Goal: Information Seeking & Learning: Learn about a topic

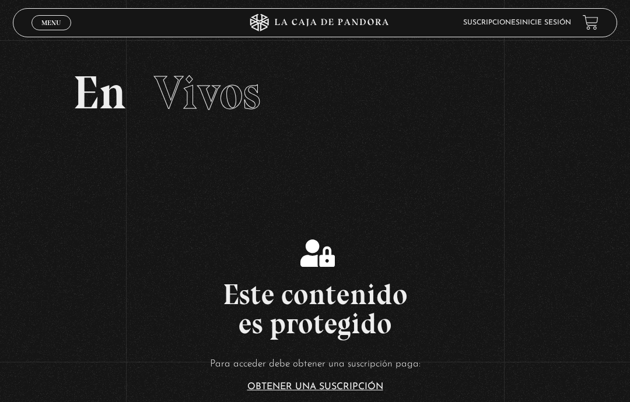
click at [541, 26] on link "Inicie sesión" at bounding box center [545, 22] width 51 height 7
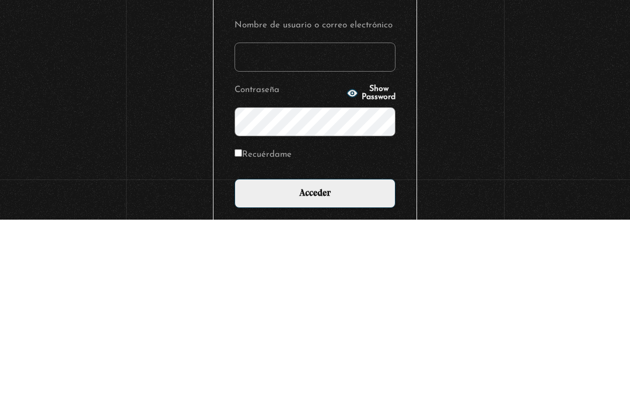
type input "vjc810@hotmail.com"
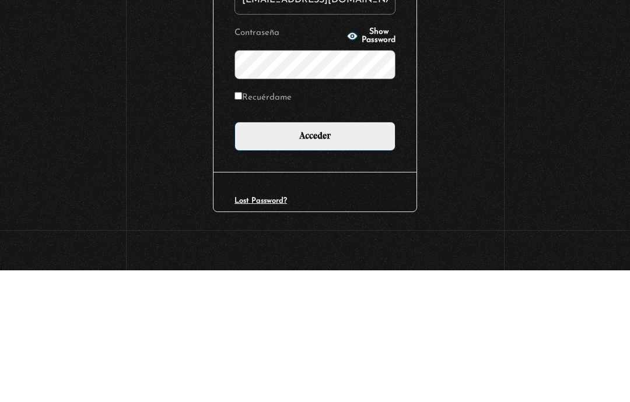
click at [240, 224] on input "Recuérdame" at bounding box center [238, 228] width 8 height 8
checkbox input "true"
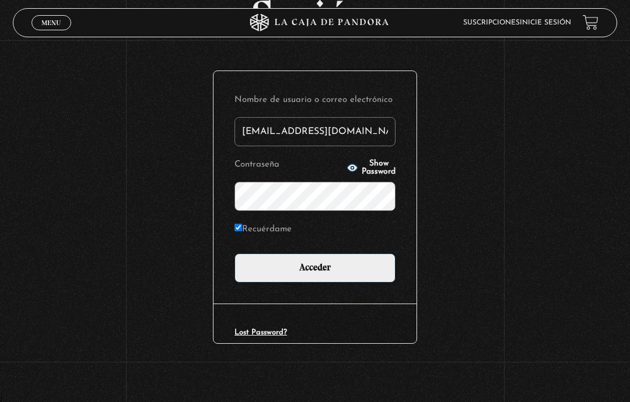
click at [251, 262] on input "Acceder" at bounding box center [314, 268] width 161 height 29
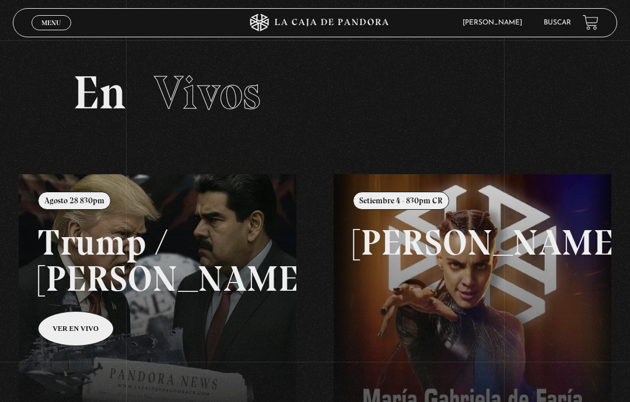
click at [38, 30] on link "Menu Cerrar" at bounding box center [51, 22] width 40 height 15
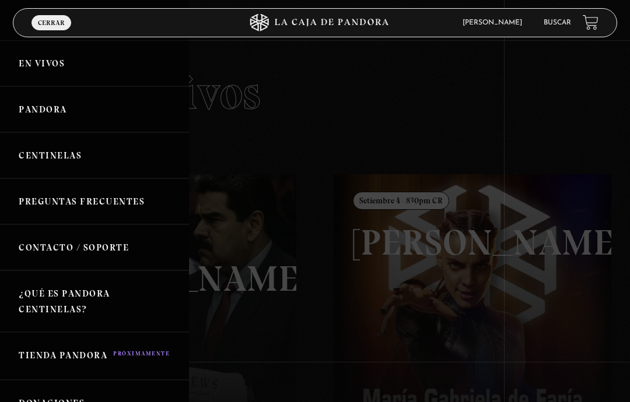
click at [545, 26] on link "Buscar" at bounding box center [556, 22] width 27 height 7
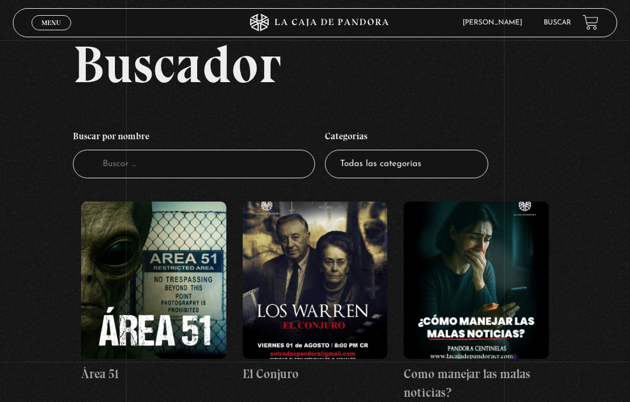
scroll to position [100, 0]
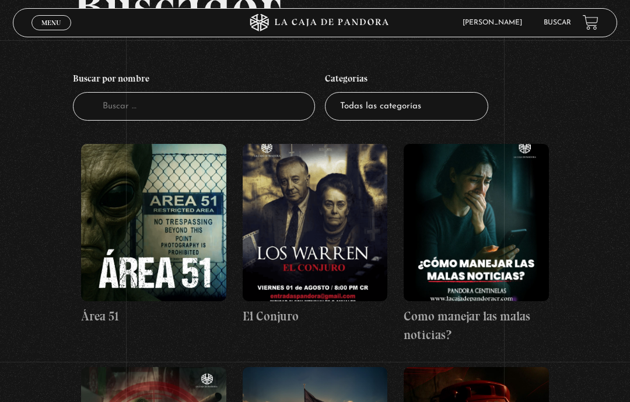
click at [353, 121] on select "Todas las categorías 11:11 Humanitario (1) Amo los Lunes (2) Análisis de series…" at bounding box center [406, 106] width 163 height 29
select select "centinelas"
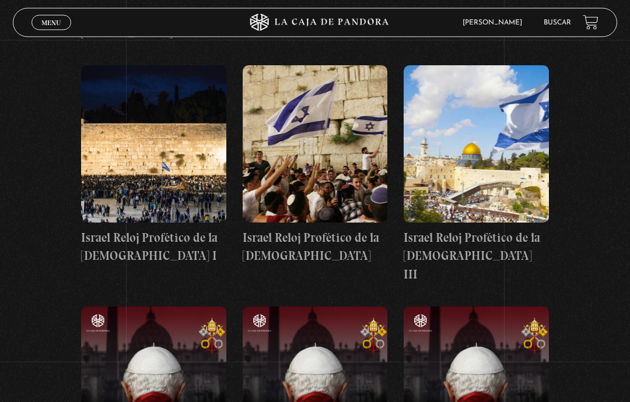
scroll to position [7721, 0]
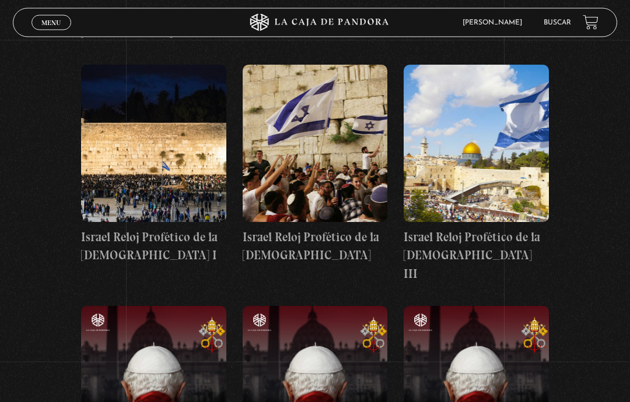
click at [152, 307] on figure at bounding box center [153, 385] width 145 height 157
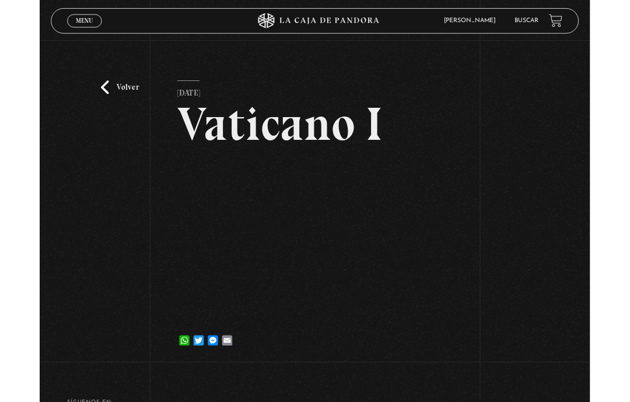
scroll to position [52, 0]
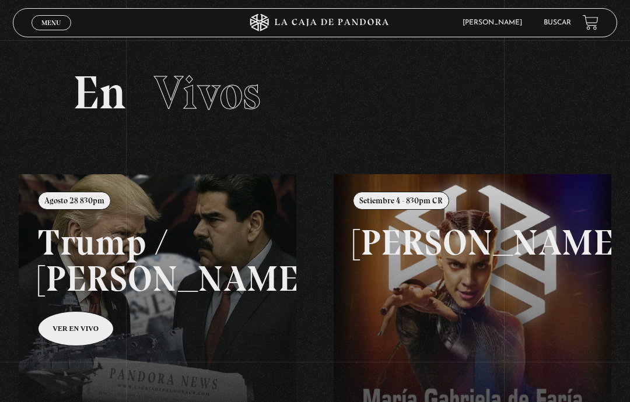
click at [549, 26] on link "Buscar" at bounding box center [556, 22] width 27 height 7
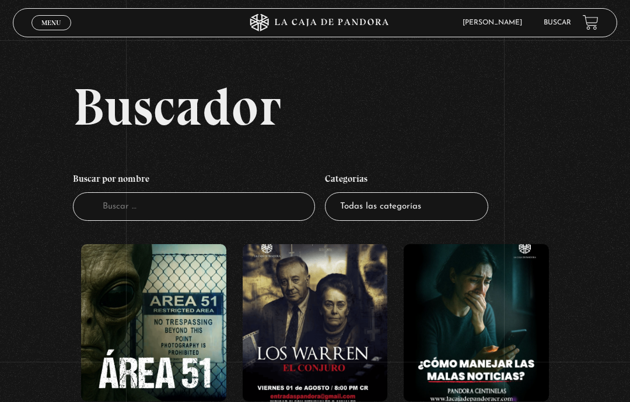
scroll to position [19, 0]
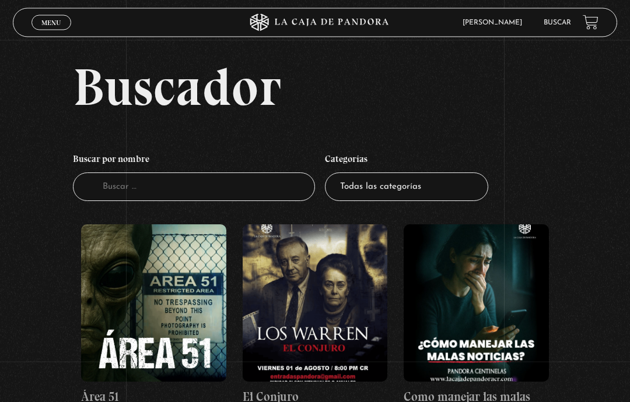
click at [555, 22] on link "Buscar" at bounding box center [556, 22] width 27 height 7
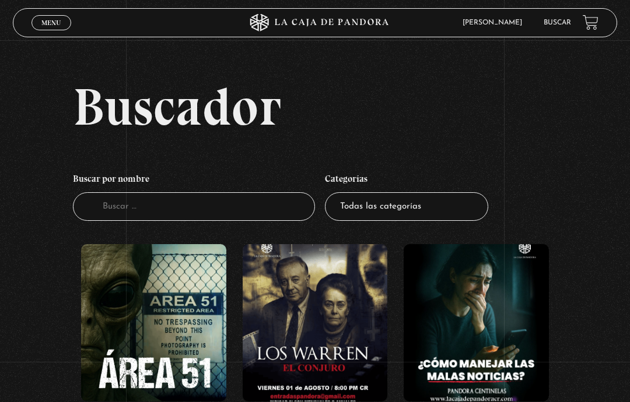
click at [417, 221] on select "Todas las categorías 11:11 Humanitario (1) Amo los Lunes (2) Análisis de series…" at bounding box center [406, 206] width 163 height 29
select select "centinelas"
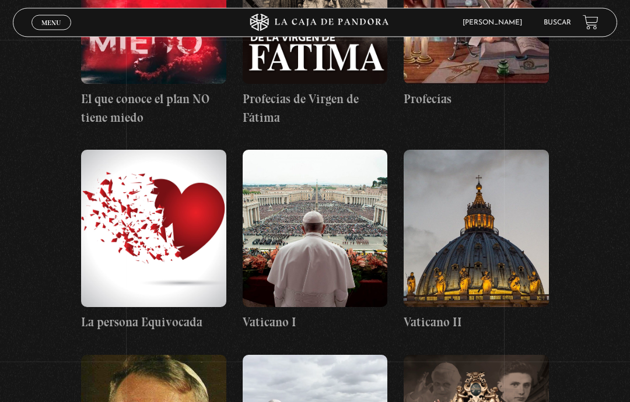
scroll to position [5512, 0]
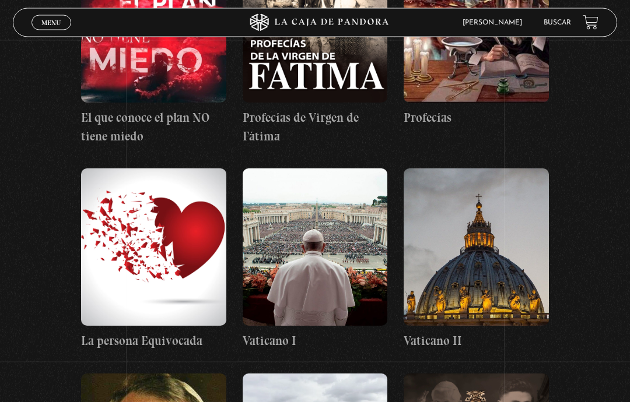
click at [359, 169] on figure at bounding box center [315, 247] width 145 height 157
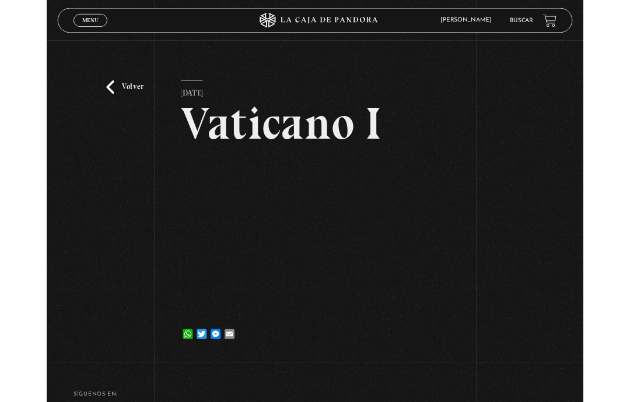
scroll to position [30, 0]
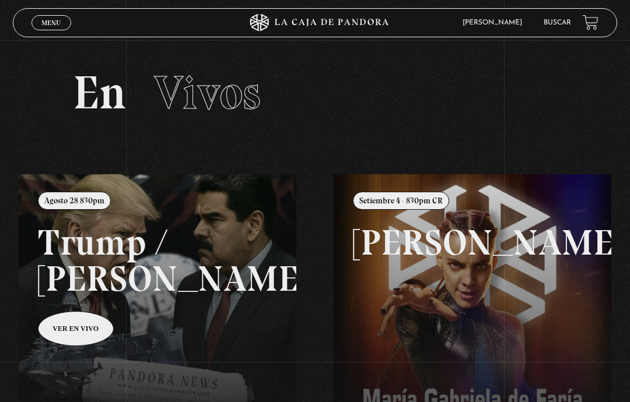
click at [556, 21] on link "Buscar" at bounding box center [556, 22] width 27 height 7
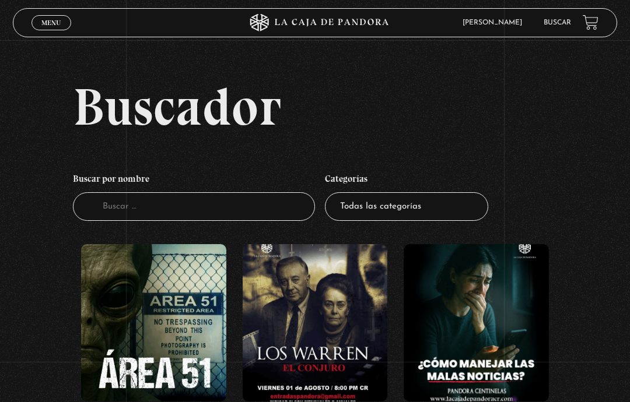
click at [453, 215] on select "Todas las categorías 11:11 Humanitario (1) Amo los Lunes (2) Análisis de series…" at bounding box center [406, 206] width 163 height 29
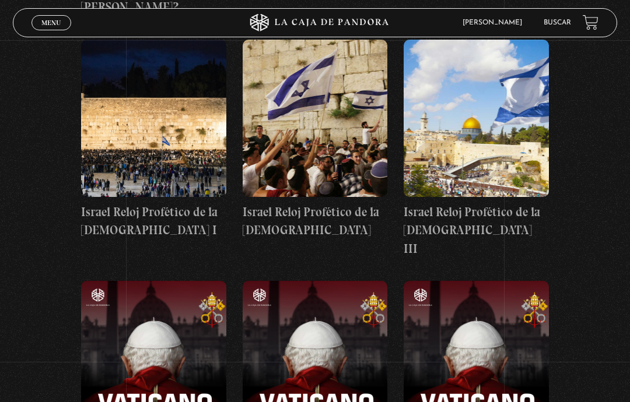
scroll to position [7699, 0]
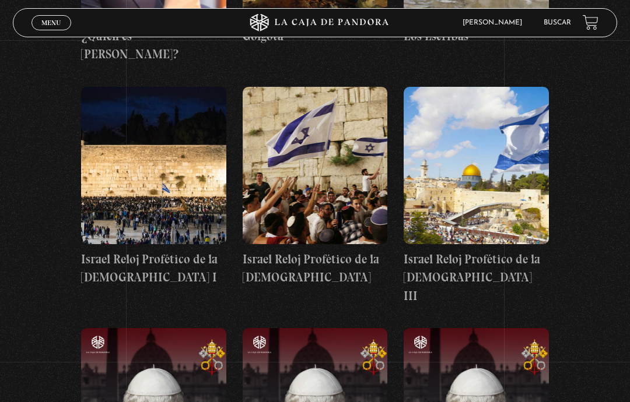
click at [118, 328] on figure at bounding box center [153, 406] width 145 height 157
